Goal: Information Seeking & Learning: Find specific fact

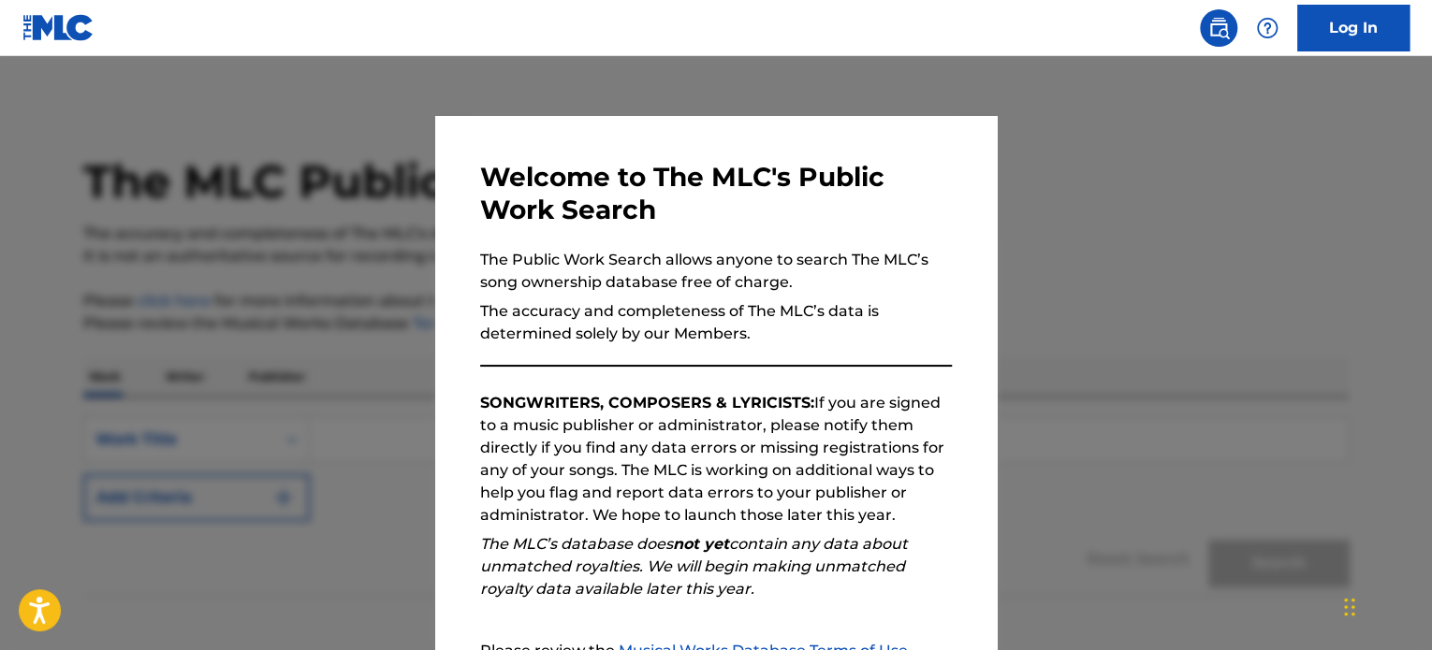
scroll to position [206, 0]
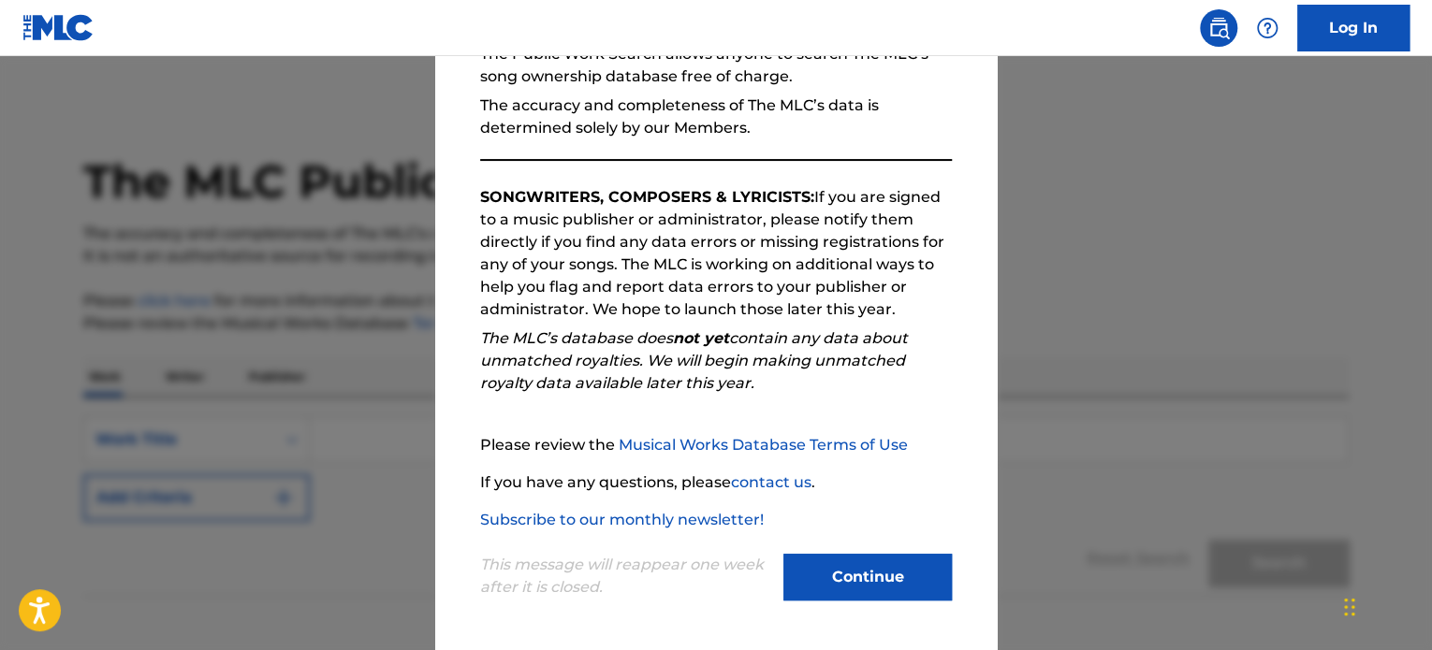
click at [885, 575] on button "Continue" at bounding box center [867, 577] width 168 height 47
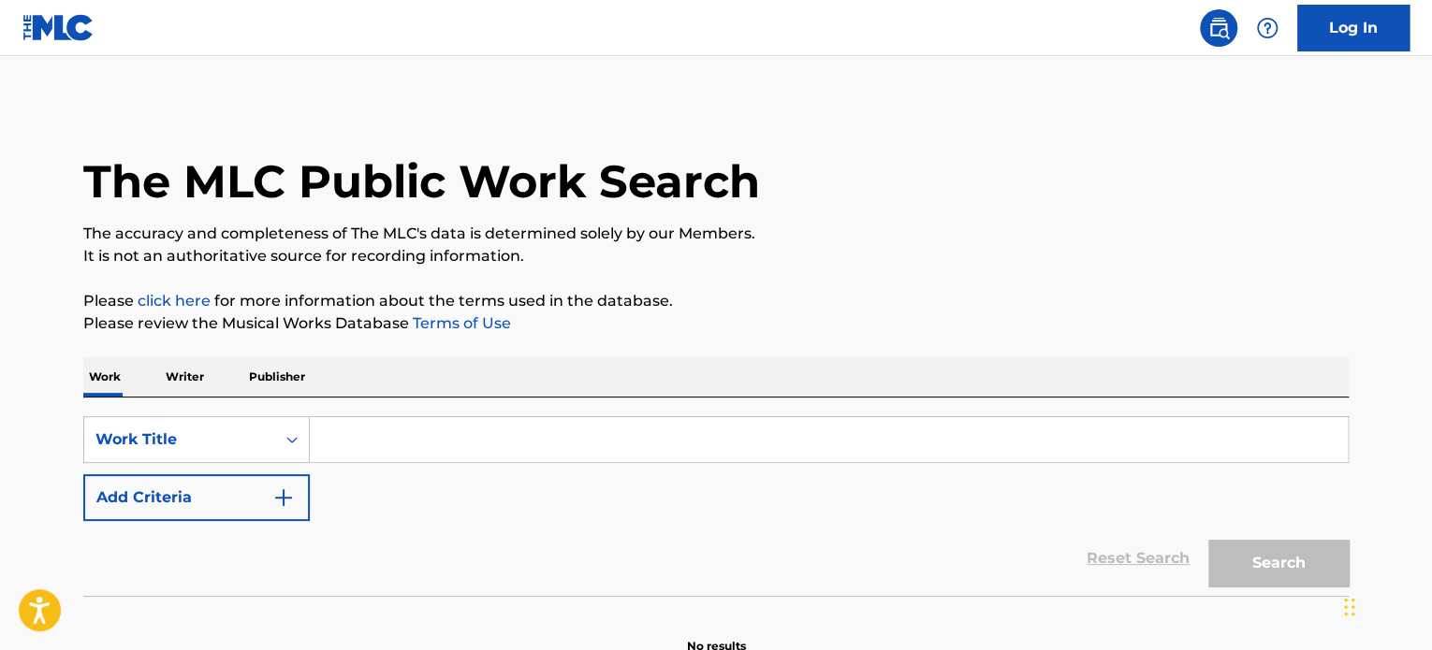
click at [374, 446] on input "Search Form" at bounding box center [829, 439] width 1038 height 45
paste input "BLOOD RAIN"
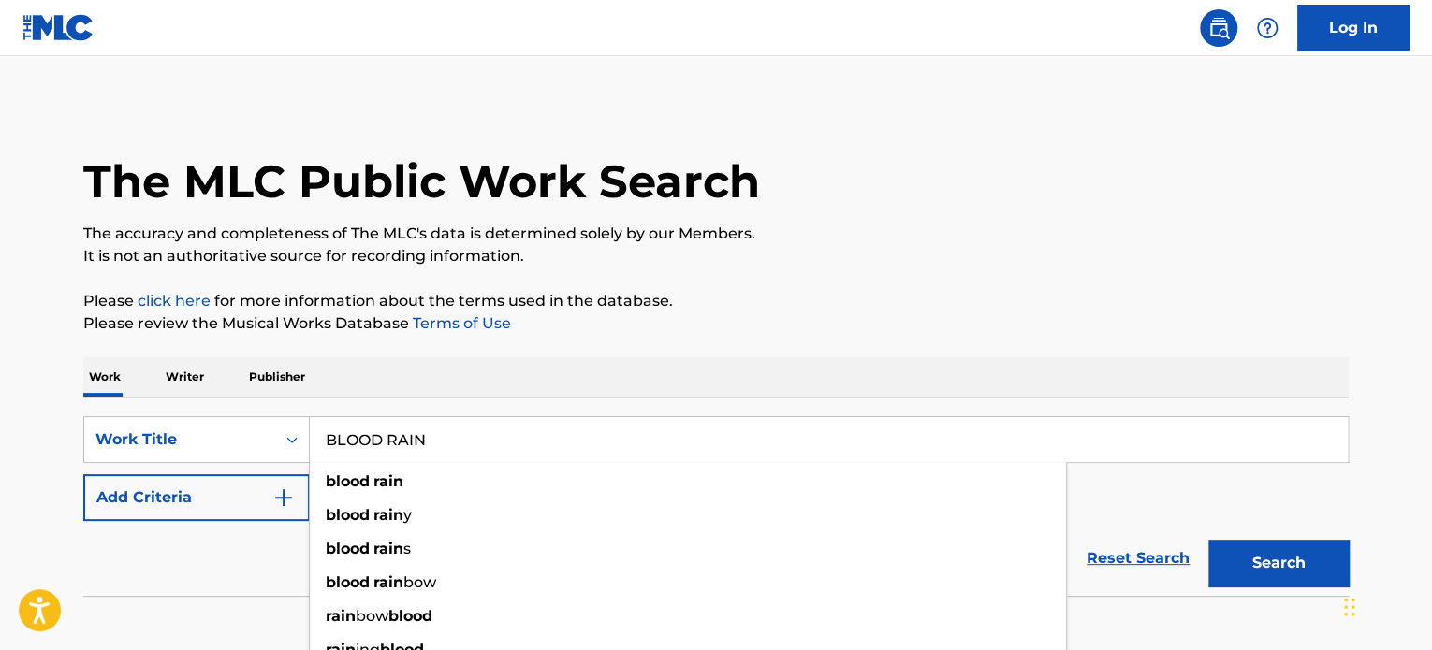
type input "BLOOD RAIN"
click at [288, 496] on img "Search Form" at bounding box center [283, 498] width 22 height 22
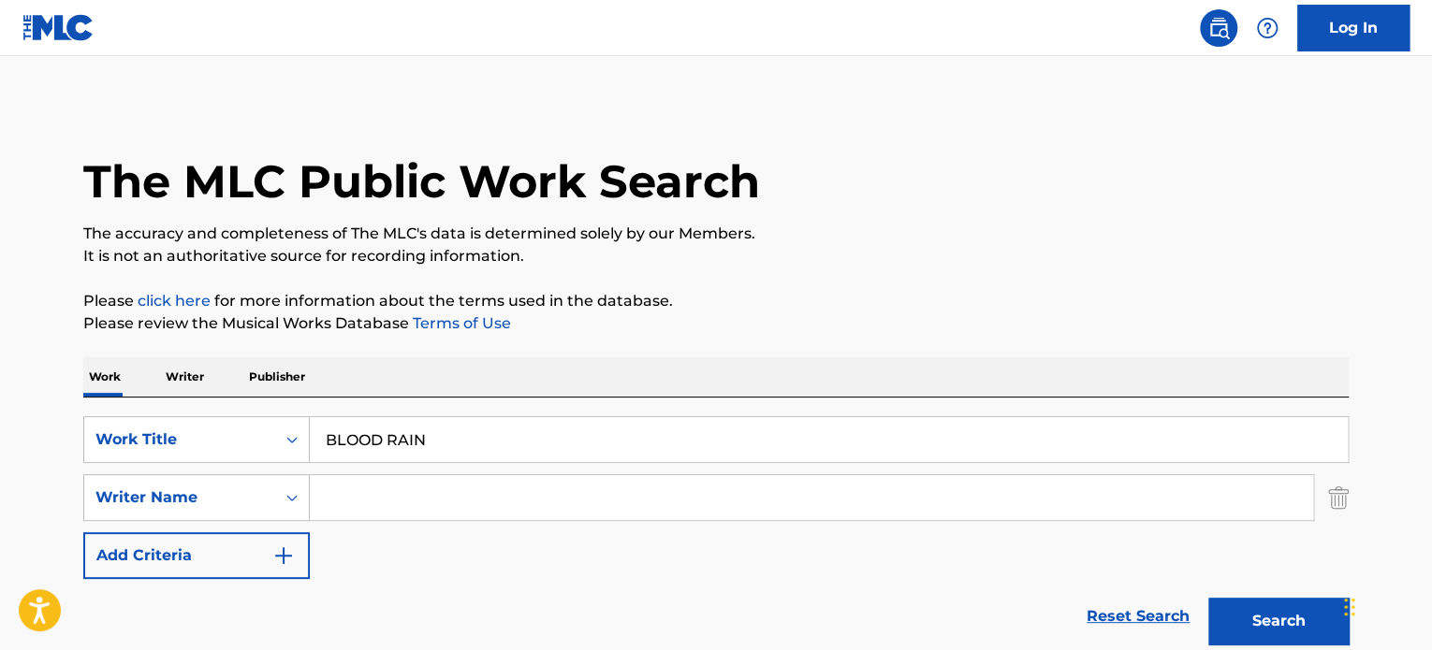
click at [340, 503] on input "Search Form" at bounding box center [811, 497] width 1003 height 45
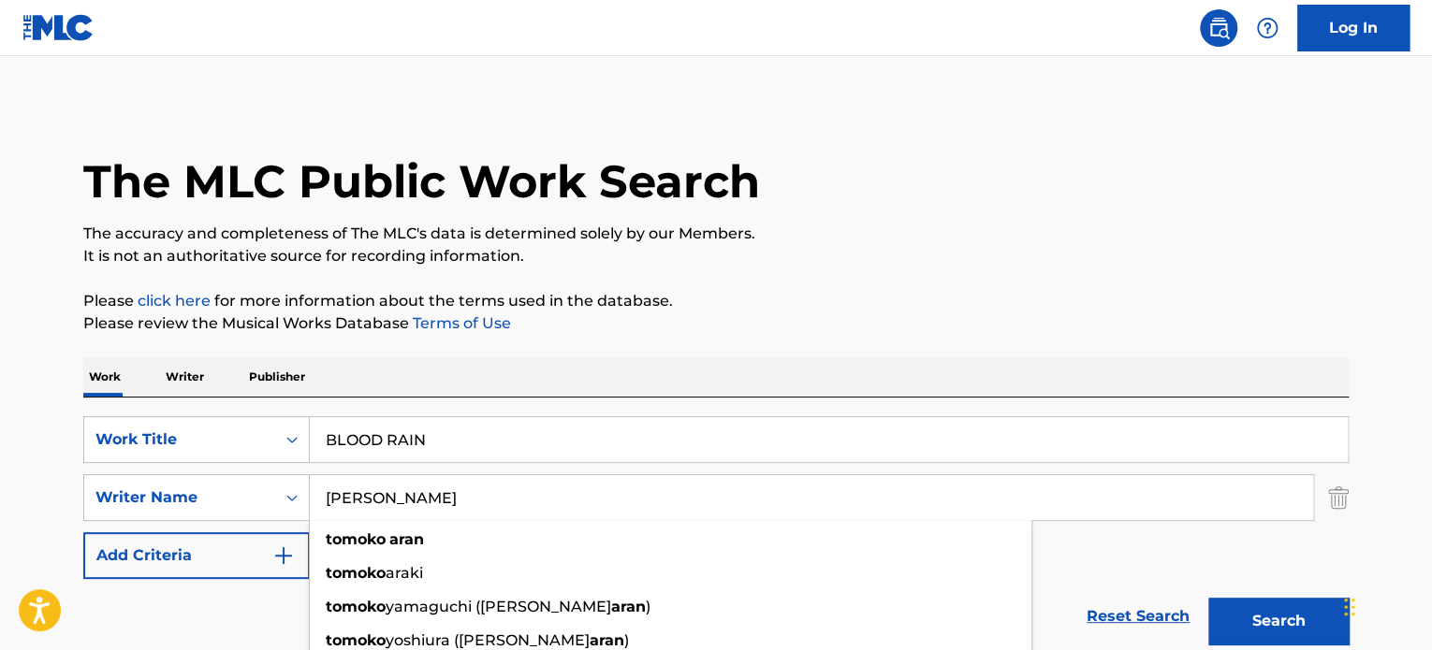
type input "[PERSON_NAME]"
click at [1208, 598] on button "Search" at bounding box center [1278, 621] width 140 height 47
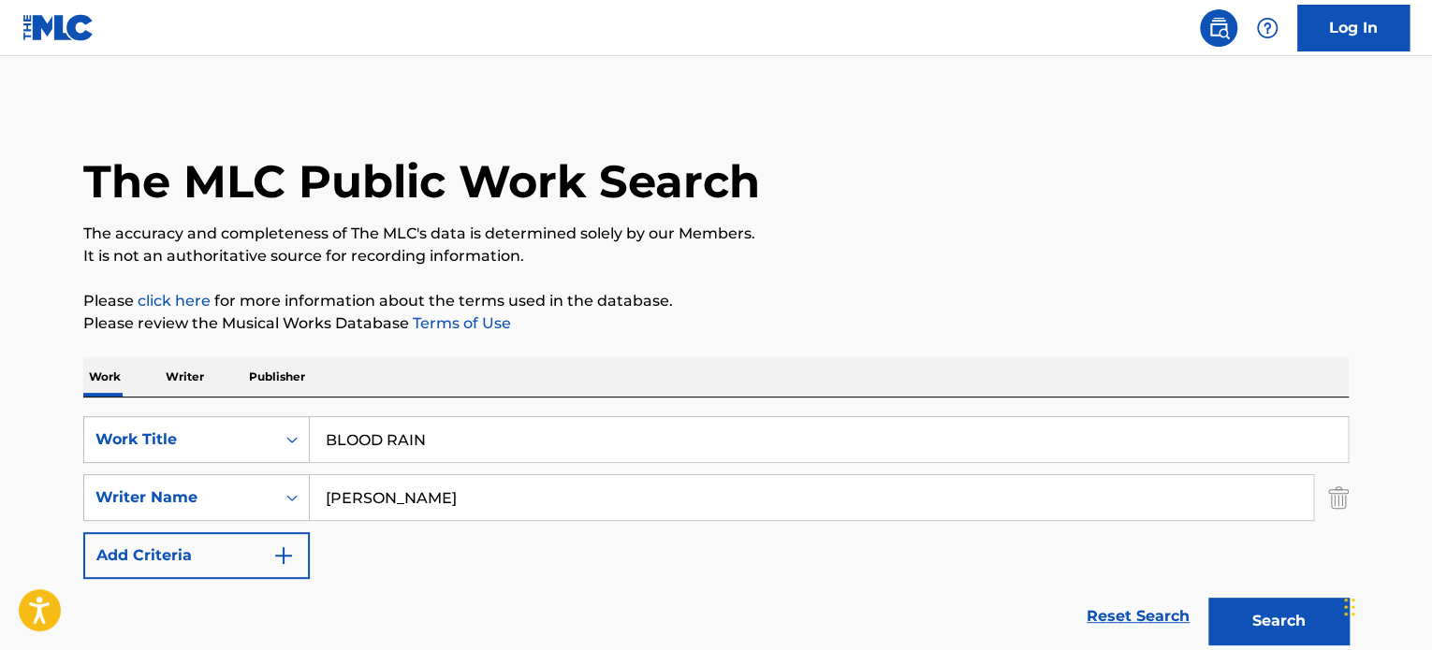
click at [1275, 615] on button "Search" at bounding box center [1278, 621] width 140 height 47
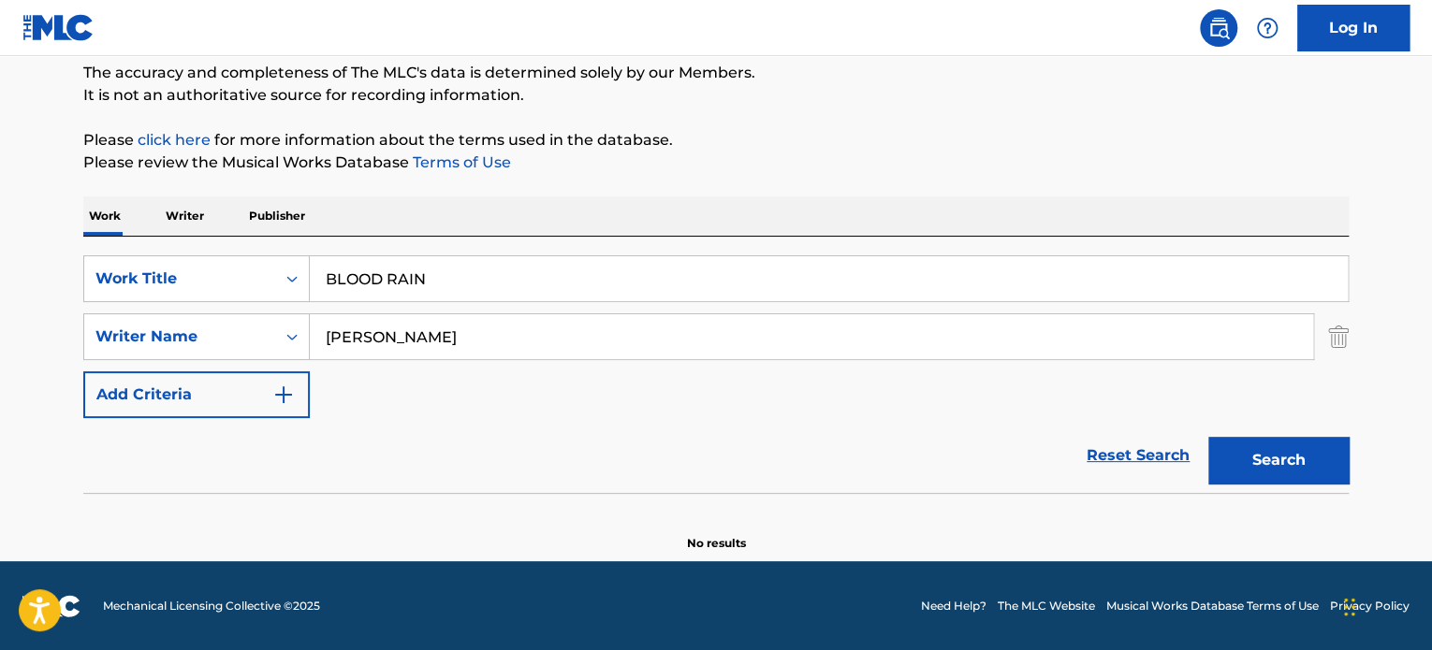
click at [1263, 456] on button "Search" at bounding box center [1278, 460] width 140 height 47
